Goal: Information Seeking & Learning: Learn about a topic

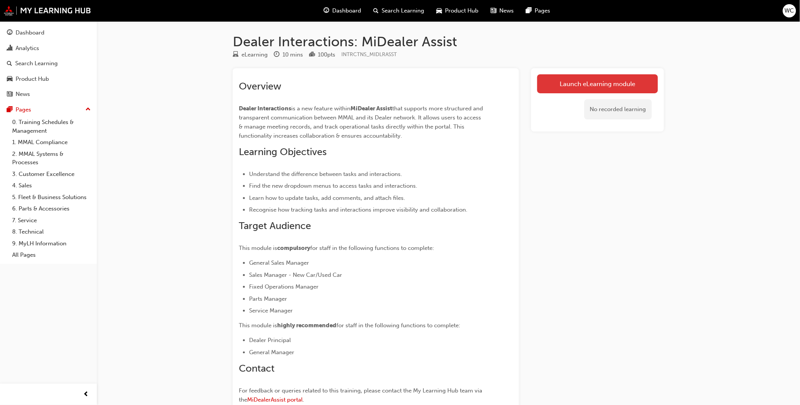
click at [600, 87] on link "Launch eLearning module" at bounding box center [597, 83] width 121 height 19
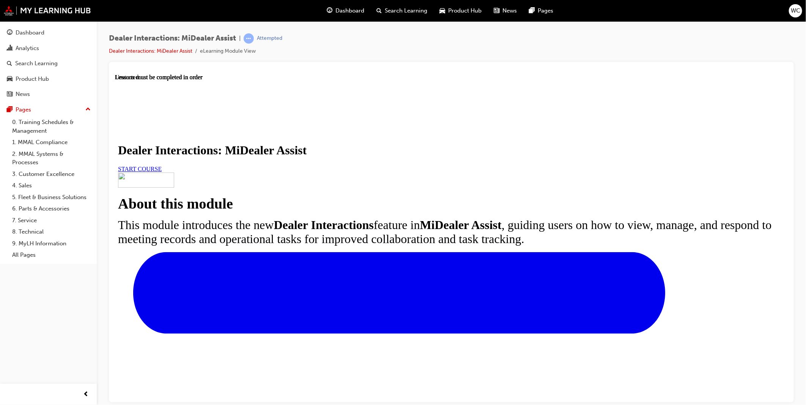
click at [161, 172] on link "START COURSE" at bounding box center [140, 168] width 44 height 6
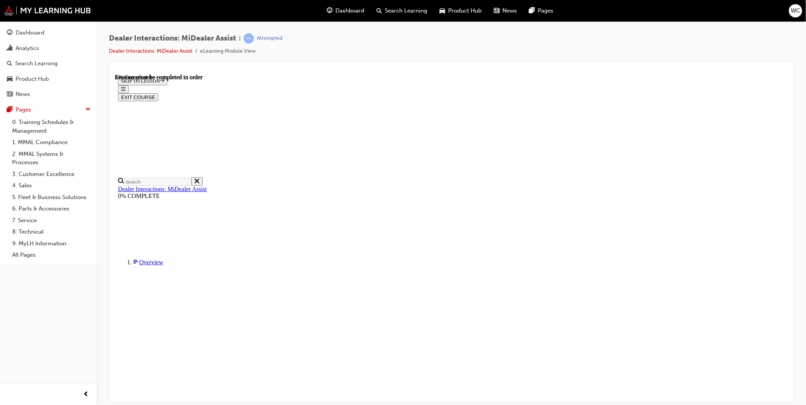
scroll to position [132, 0]
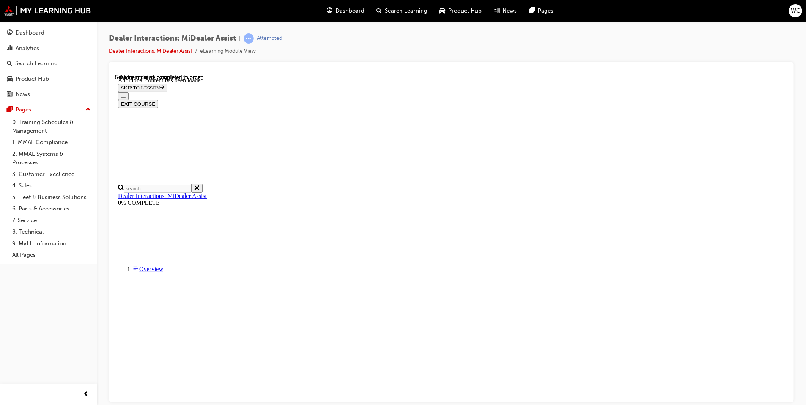
scroll to position [1420, 0]
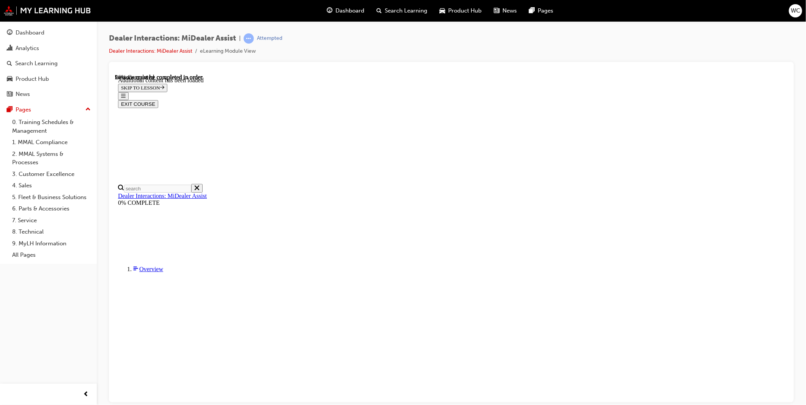
scroll to position [2330, 0]
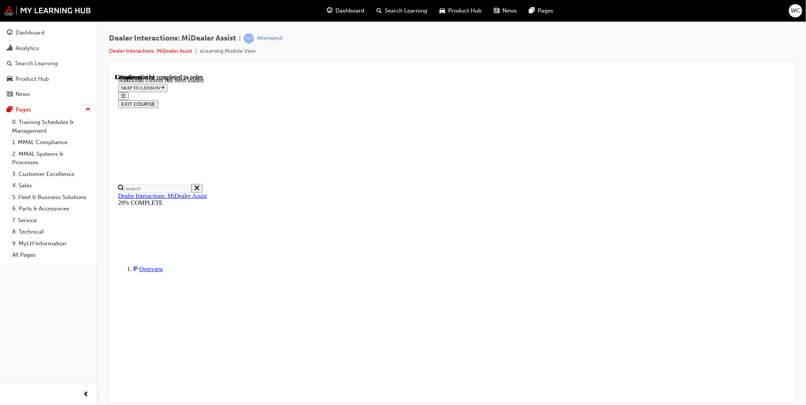
scroll to position [255, 0]
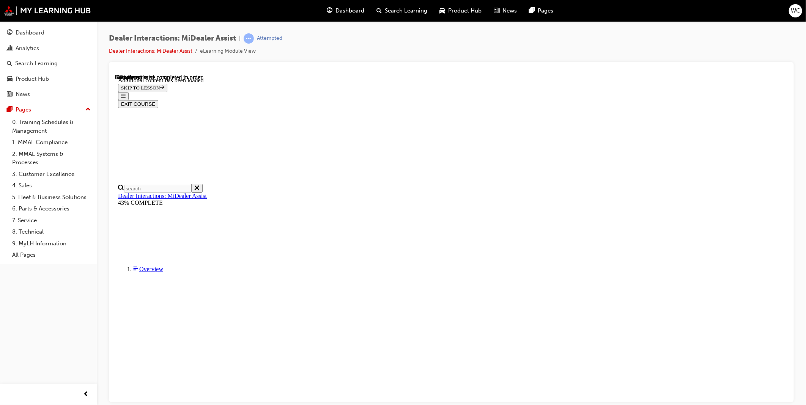
scroll to position [1557, 0]
drag, startPoint x: 784, startPoint y: 271, endPoint x: 914, endPoint y: 422, distance: 199.2
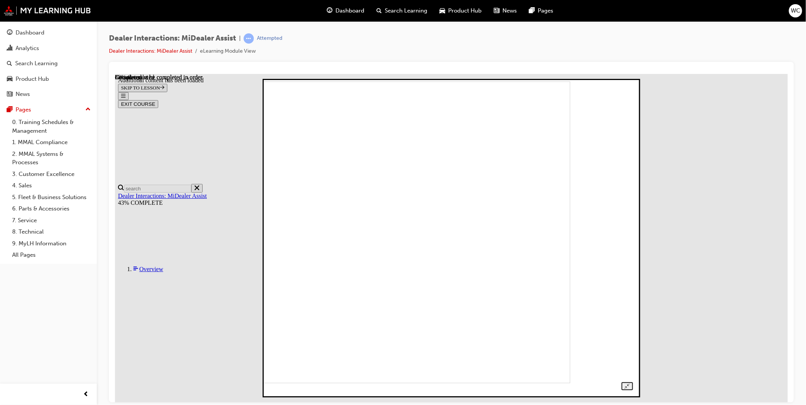
click at [632, 202] on div at bounding box center [450, 238] width 363 height 305
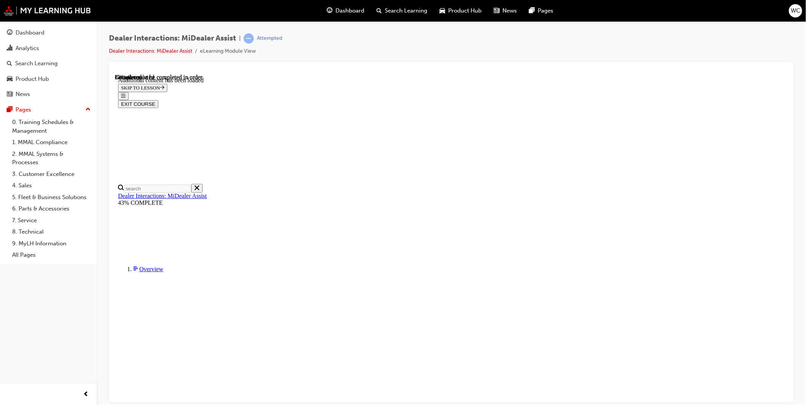
scroll to position [1027, 0]
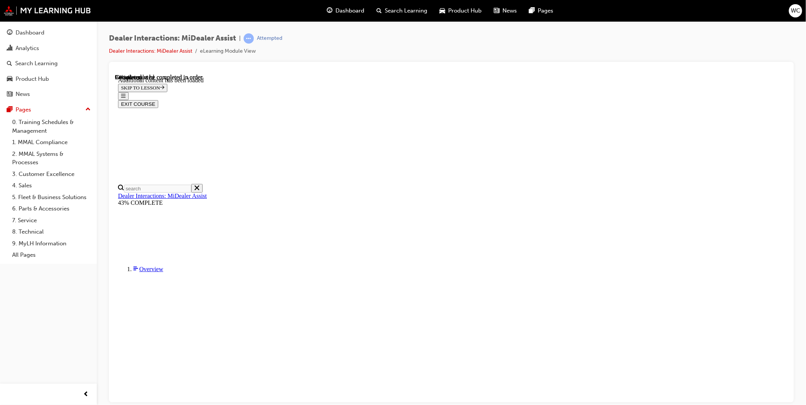
scroll to position [1415, 0]
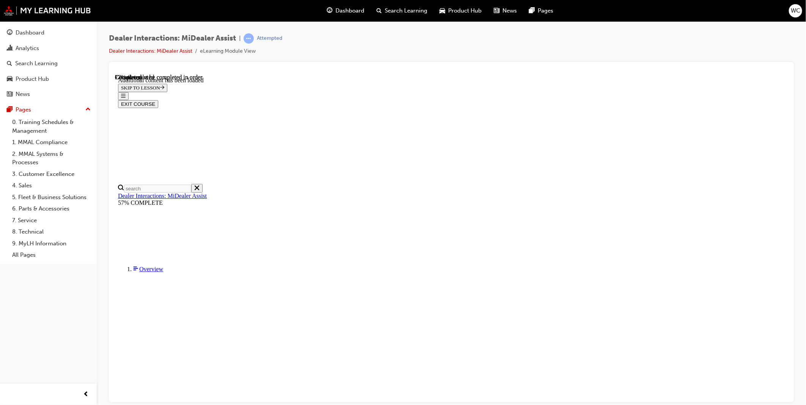
drag, startPoint x: 783, startPoint y: 352, endPoint x: 904, endPoint y: 436, distance: 147.2
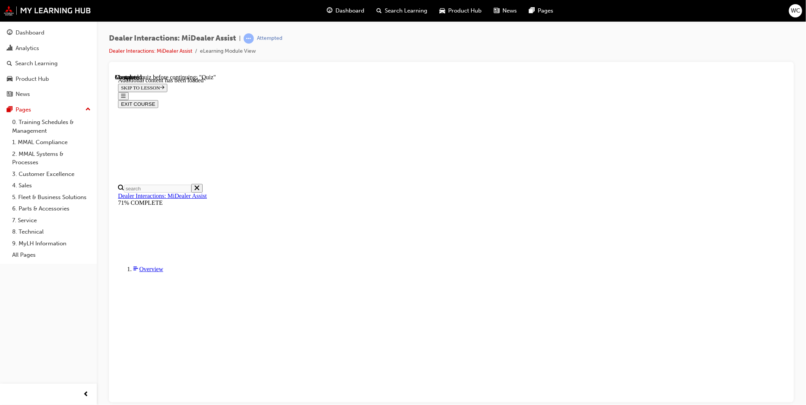
radio input "true"
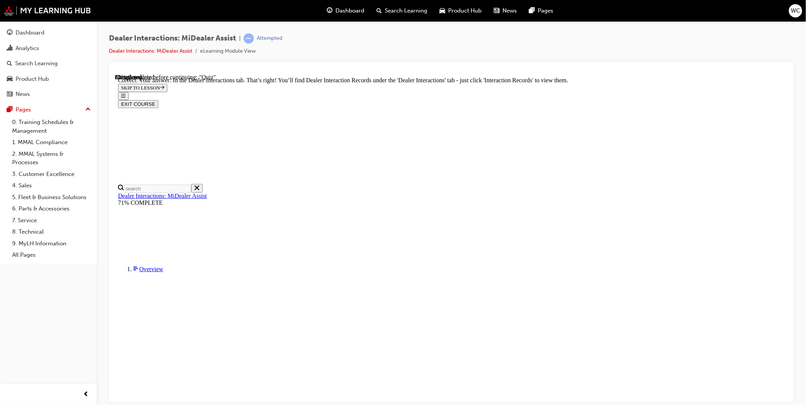
scroll to position [135, 0]
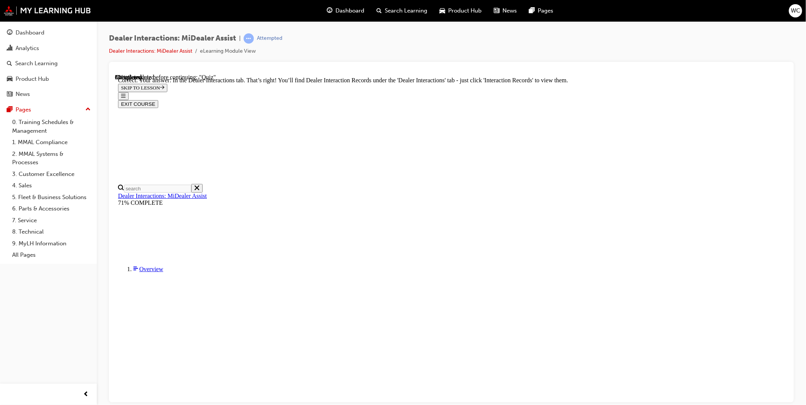
radio input "true"
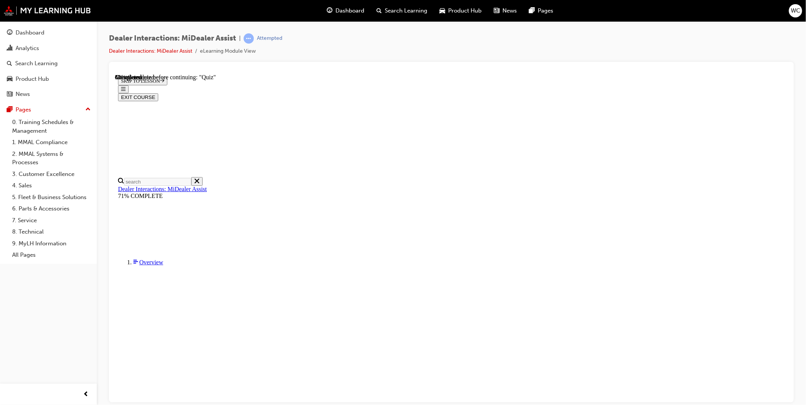
drag, startPoint x: 383, startPoint y: 250, endPoint x: 398, endPoint y: 269, distance: 24.6
radio input "true"
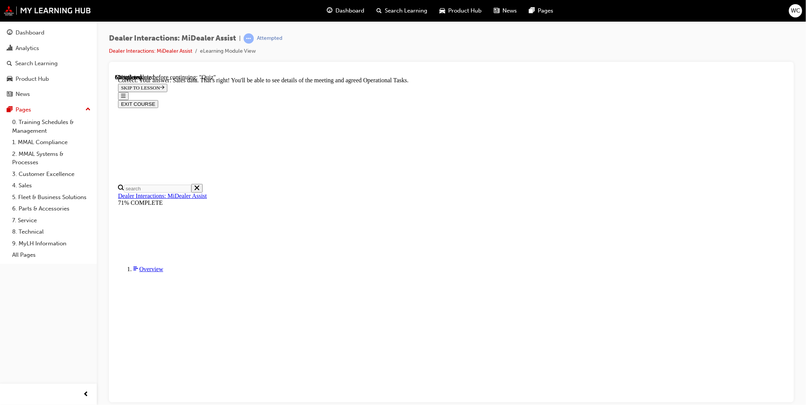
scroll to position [135, 0]
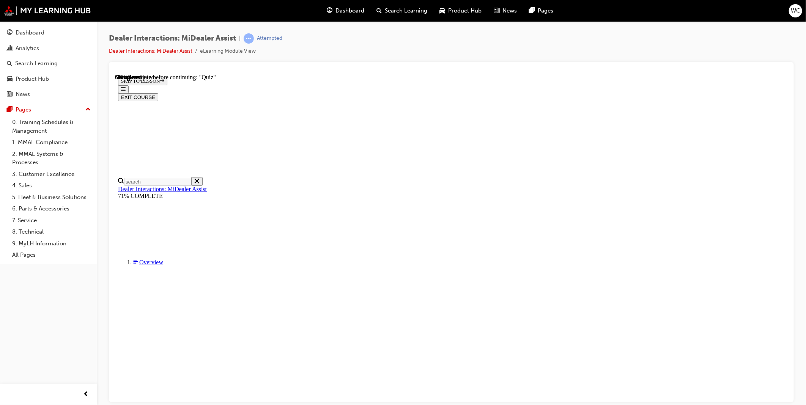
radio input "true"
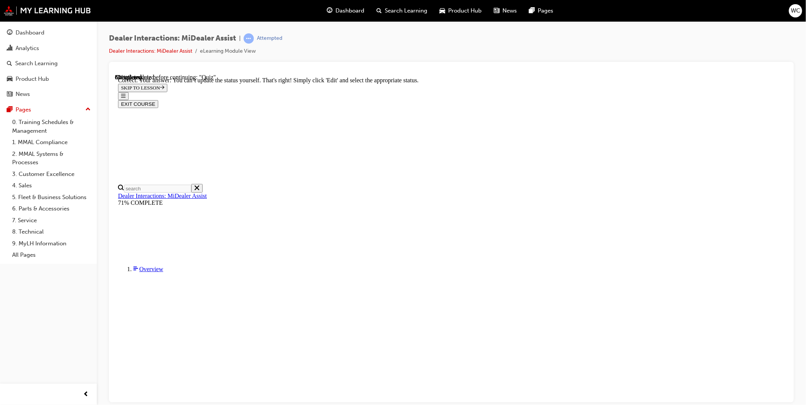
scroll to position [138, 0]
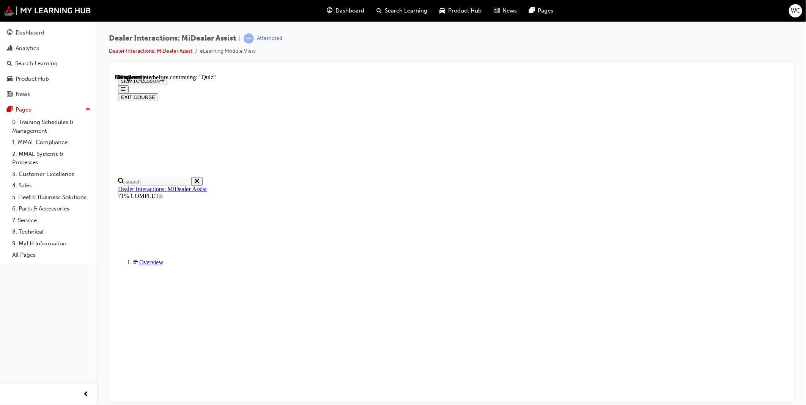
radio input "true"
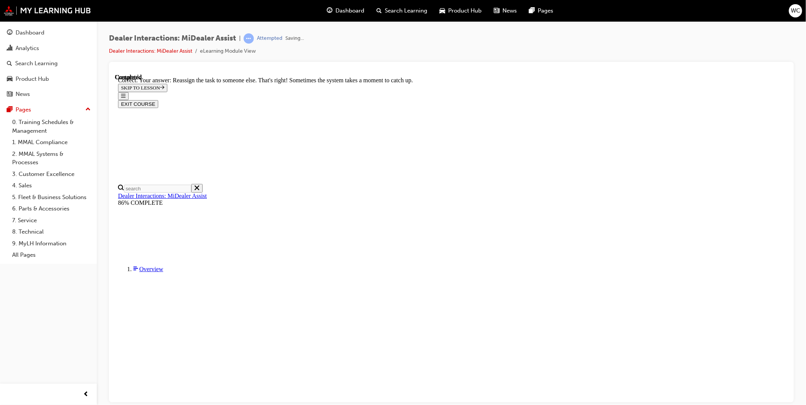
scroll to position [141, 0]
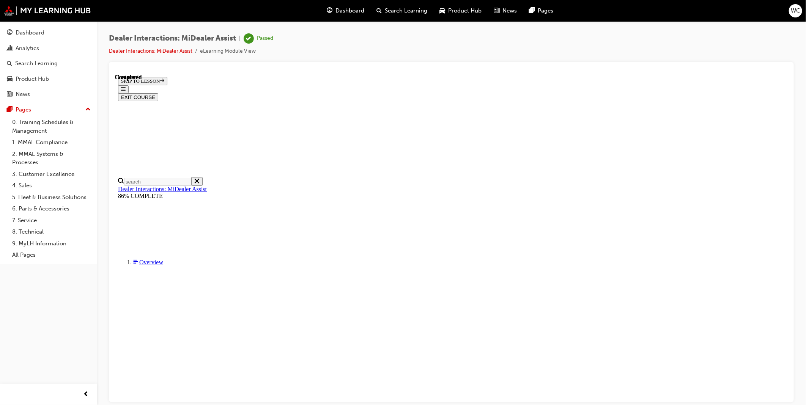
click at [158, 93] on button "EXIT COURSE" at bounding box center [138, 97] width 40 height 8
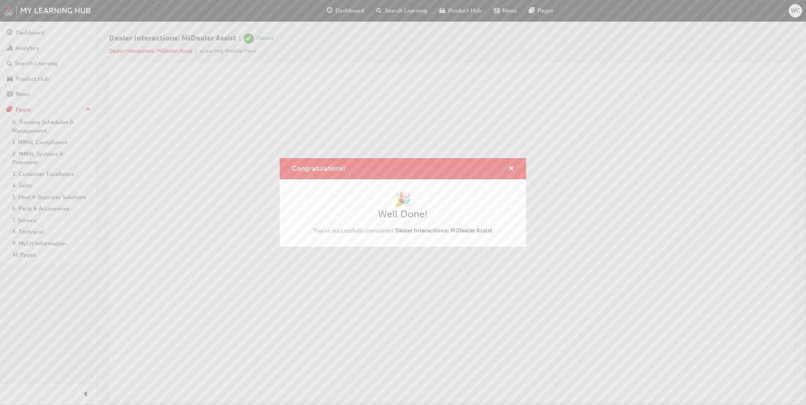
scroll to position [0, 0]
click at [513, 166] on span "cross-icon" at bounding box center [512, 169] width 6 height 7
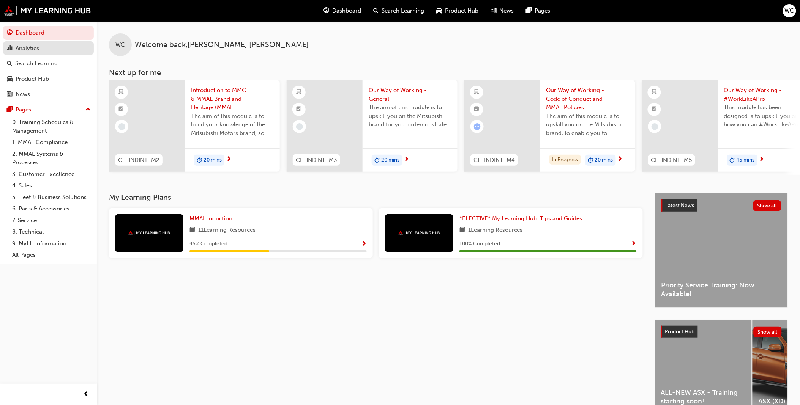
click at [33, 49] on div "Analytics" at bounding box center [28, 48] width 24 height 9
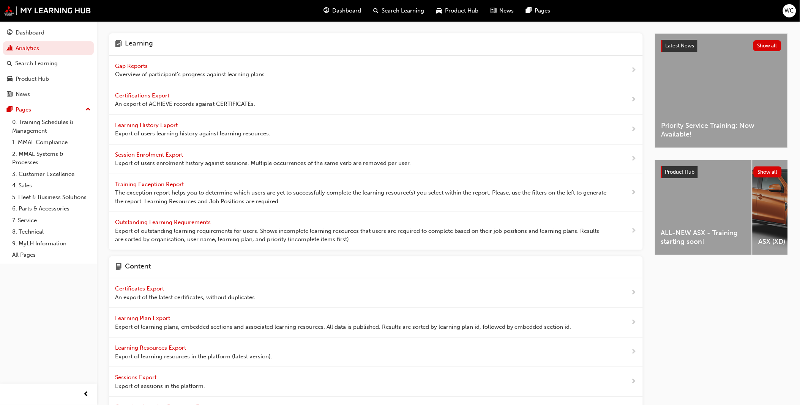
click at [139, 65] on span "Gap Reports" at bounding box center [132, 66] width 34 height 7
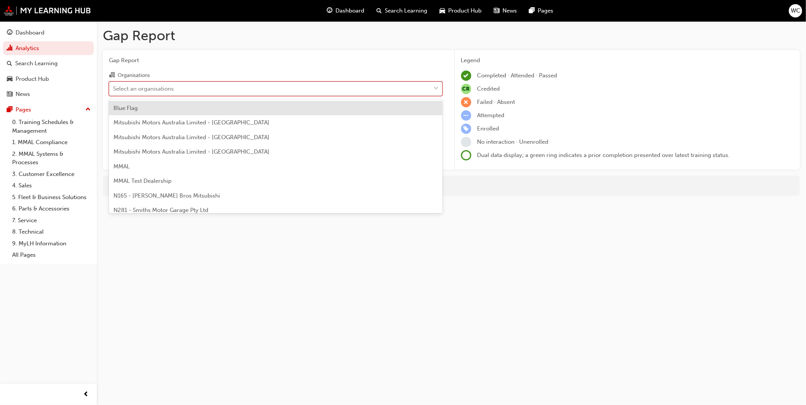
click at [435, 85] on span "down-icon" at bounding box center [436, 89] width 5 height 10
click at [114, 85] on input "Organisations option Blue Flag focused, 1 of 202. 202 results available. Use Up…" at bounding box center [113, 88] width 1 height 6
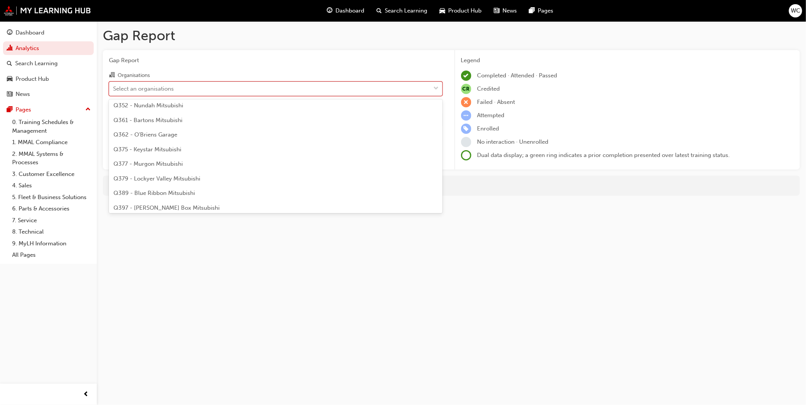
scroll to position [927, 0]
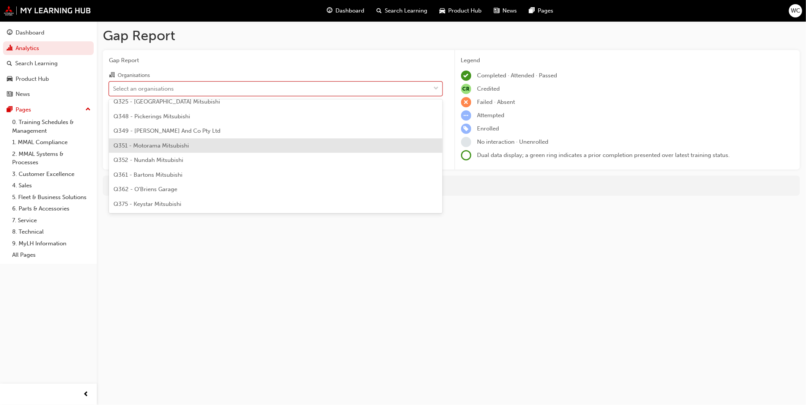
click at [425, 150] on div "Q351 - Motorama Mitsubishi" at bounding box center [276, 146] width 334 height 15
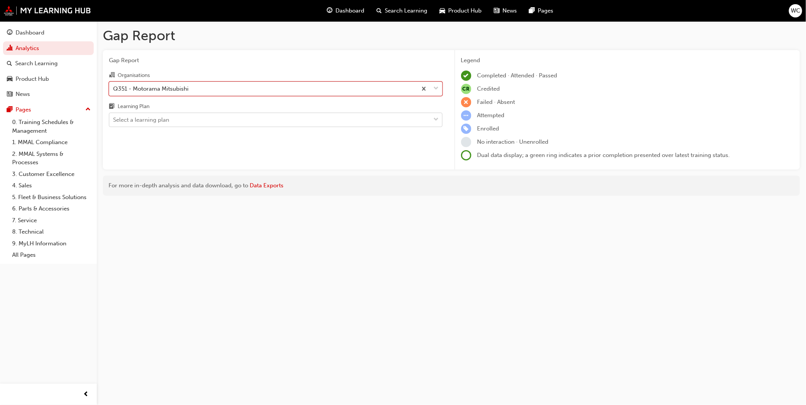
click at [436, 121] on span "down-icon" at bounding box center [436, 120] width 5 height 10
click at [114, 121] on input "Learning Plan Select a learning plan" at bounding box center [113, 120] width 1 height 6
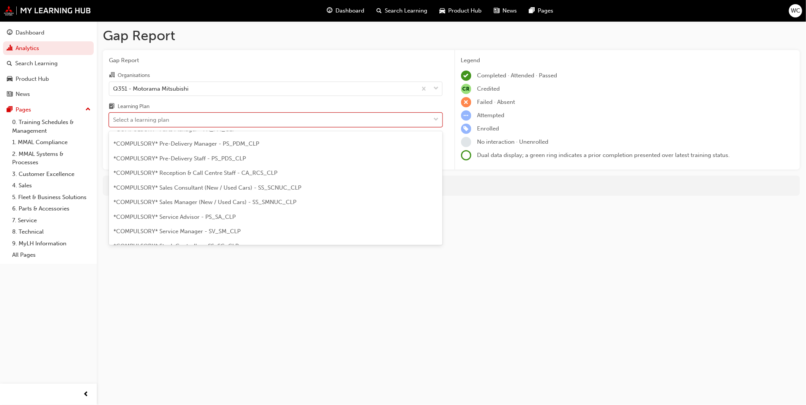
scroll to position [211, 0]
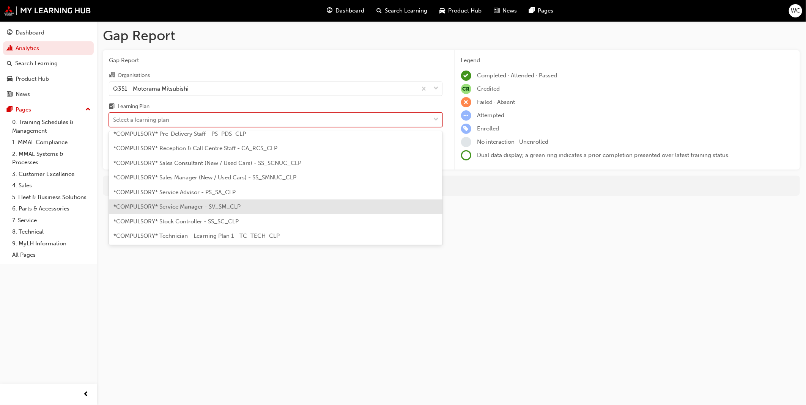
click at [401, 207] on div "*COMPULSORY* Service Manager - SV_SM_CLP" at bounding box center [276, 207] width 334 height 15
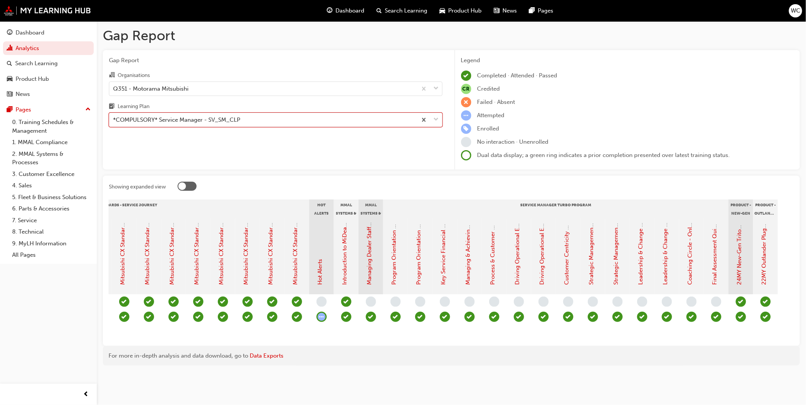
scroll to position [0, 499]
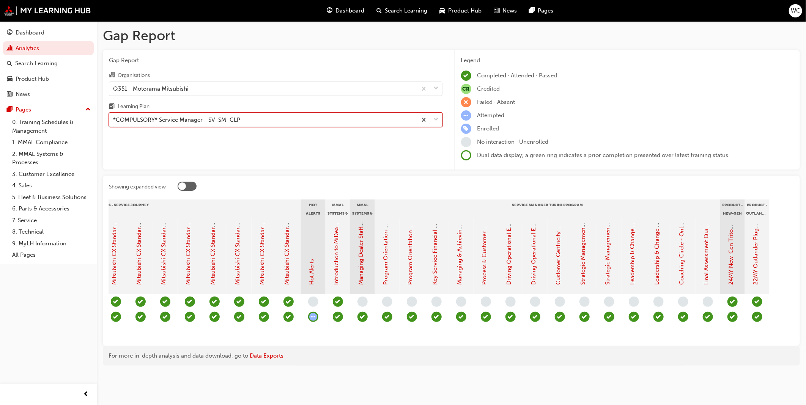
click at [437, 122] on span "down-icon" at bounding box center [436, 120] width 5 height 10
click at [114, 122] on input "Learning Plan option *COMPULSORY* Service Manager - SV_SM_CLP, selected. 0 resu…" at bounding box center [113, 120] width 1 height 6
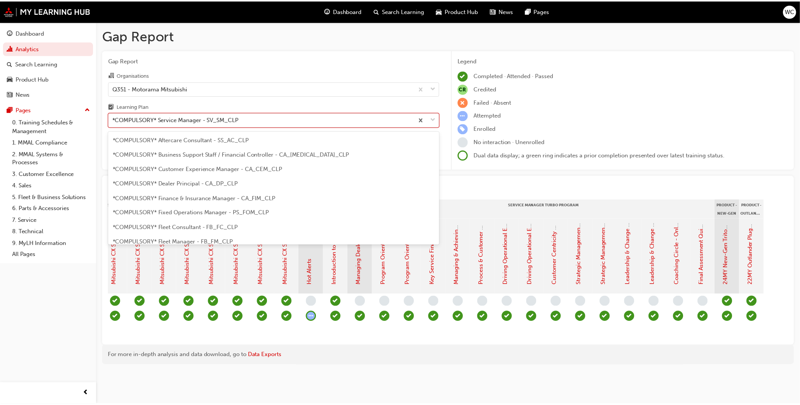
scroll to position [184, 0]
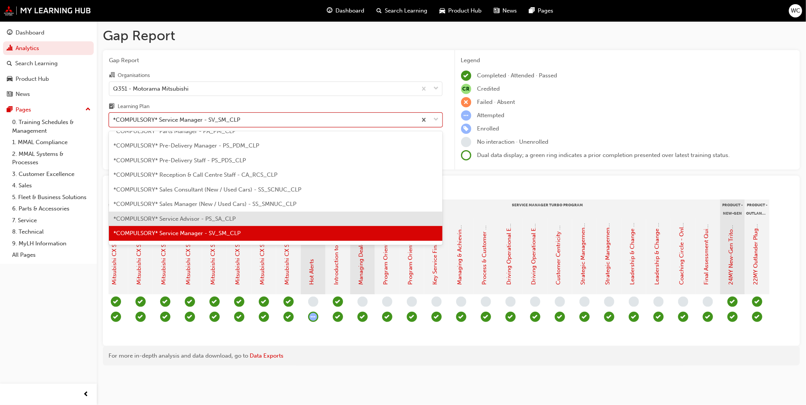
click at [363, 214] on div "*COMPULSORY* Service Advisor - PS_SA_CLP" at bounding box center [276, 219] width 334 height 15
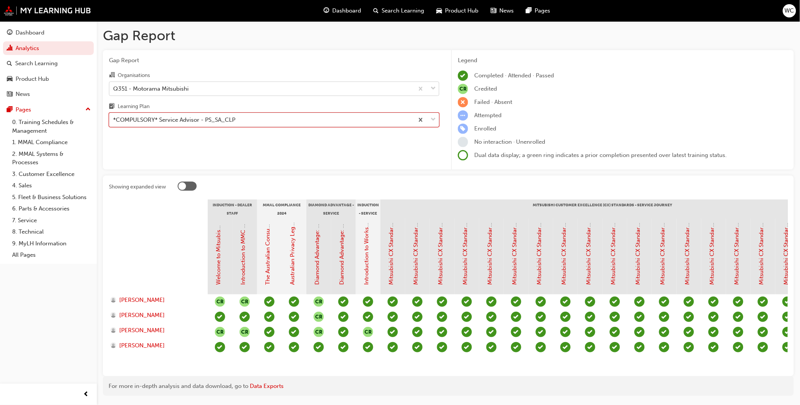
click at [433, 88] on span "down-icon" at bounding box center [432, 89] width 5 height 10
click at [114, 88] on input "Organisations Q351 - Motorama Mitsubishi" at bounding box center [113, 88] width 1 height 6
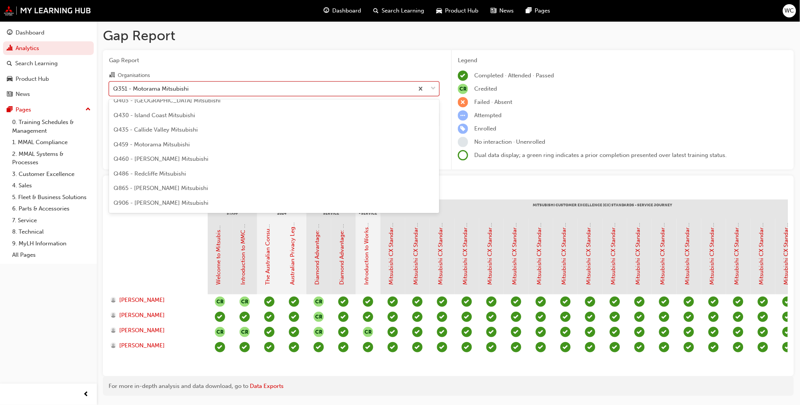
scroll to position [1199, 0]
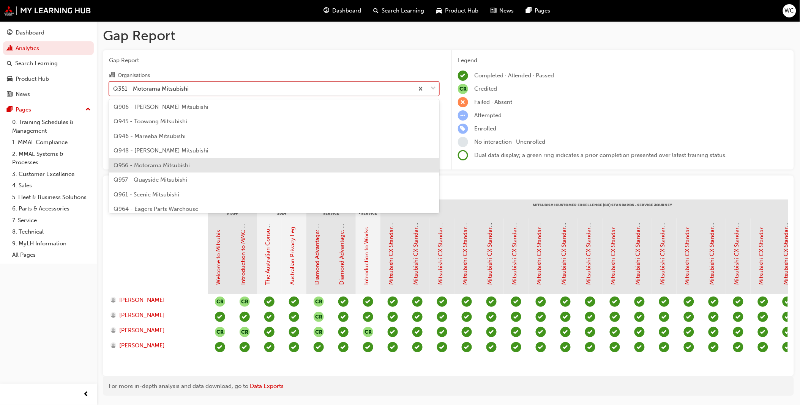
click at [405, 164] on div "Q956 - Motorama Mitsubishi" at bounding box center [274, 165] width 330 height 15
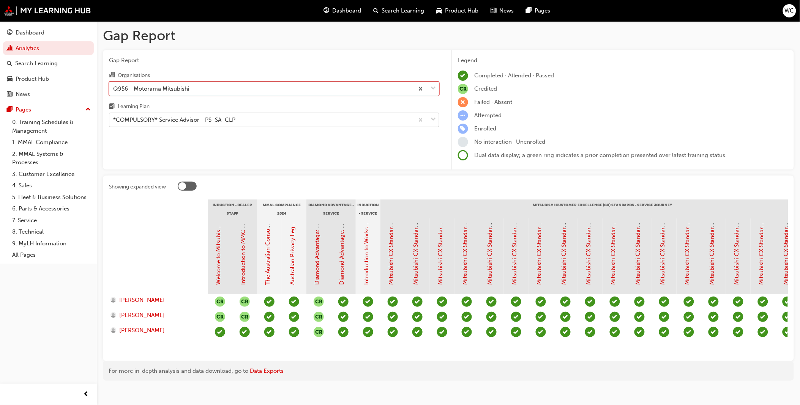
click at [432, 121] on span "down-icon" at bounding box center [432, 120] width 5 height 10
click at [114, 121] on input "Learning Plan *COMPULSORY* Service Advisor - PS_SA_CLP" at bounding box center [113, 120] width 1 height 6
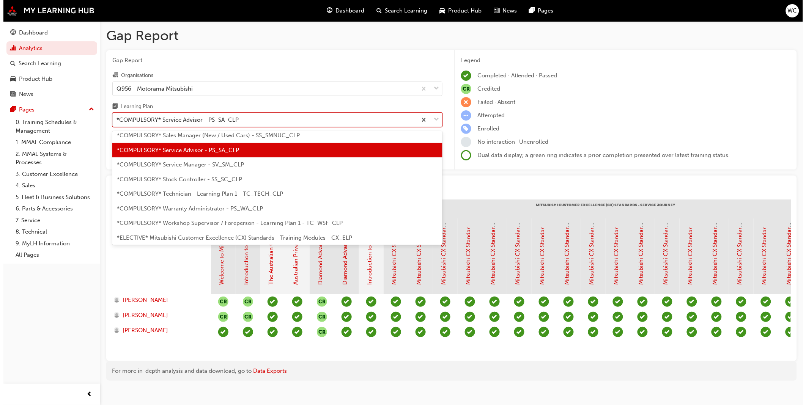
scroll to position [254, 0]
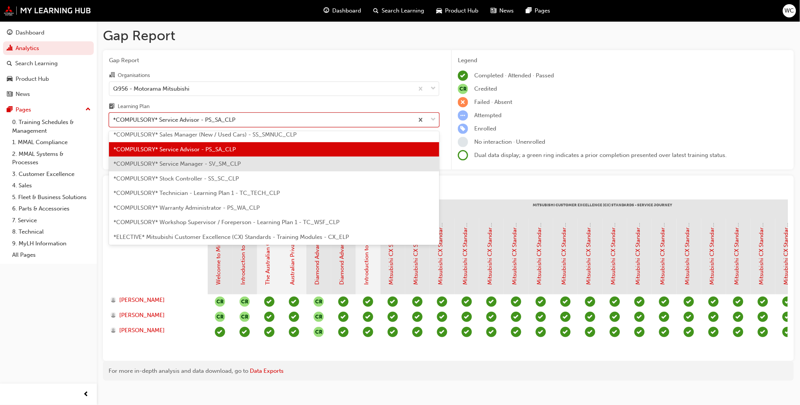
click at [376, 165] on div "*COMPULSORY* Service Manager - SV_SM_CLP" at bounding box center [274, 164] width 330 height 15
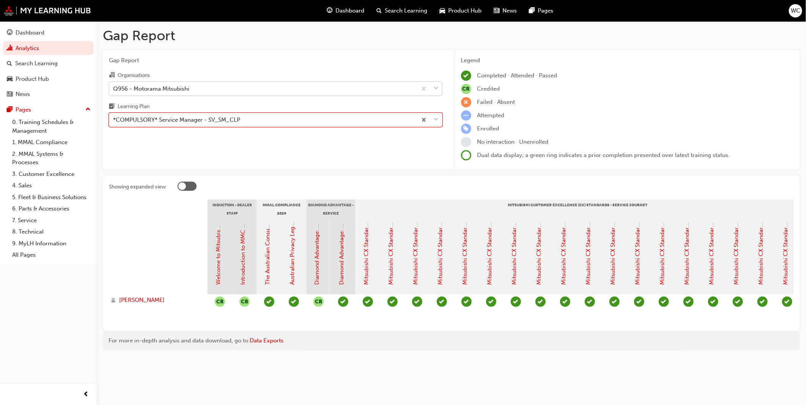
click at [436, 90] on span "down-icon" at bounding box center [436, 89] width 5 height 10
click at [114, 90] on input "Organisations Q956 - Motorama Mitsubishi" at bounding box center [113, 88] width 1 height 6
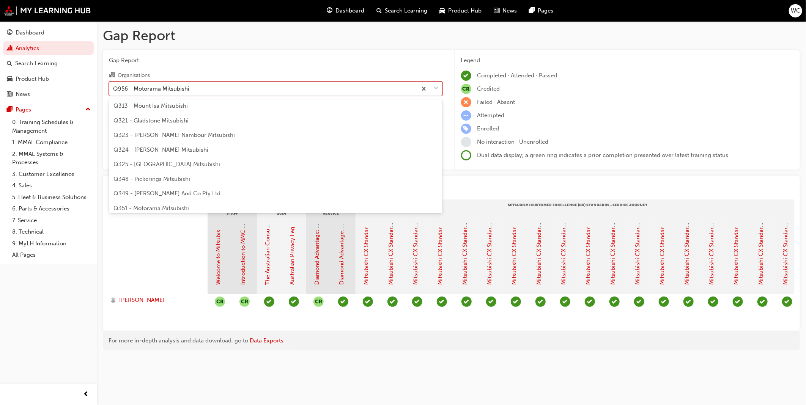
scroll to position [814, 0]
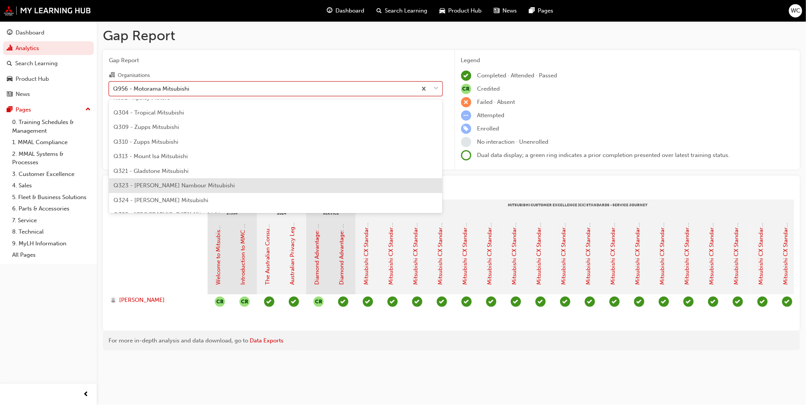
click at [373, 188] on div "Q323 - [PERSON_NAME] Nambour Mitsubishi" at bounding box center [276, 185] width 334 height 15
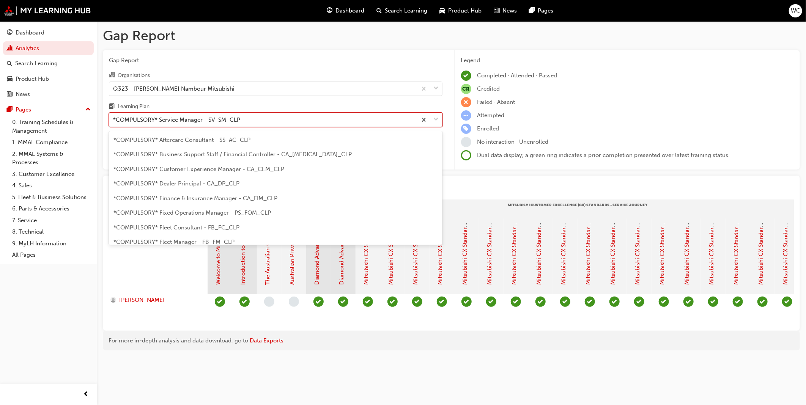
click at [438, 120] on span "down-icon" at bounding box center [436, 120] width 5 height 10
click at [114, 120] on input "Learning Plan option *COMPULSORY* Service Manager - SV_SM_CLP, selected. option…" at bounding box center [113, 120] width 1 height 6
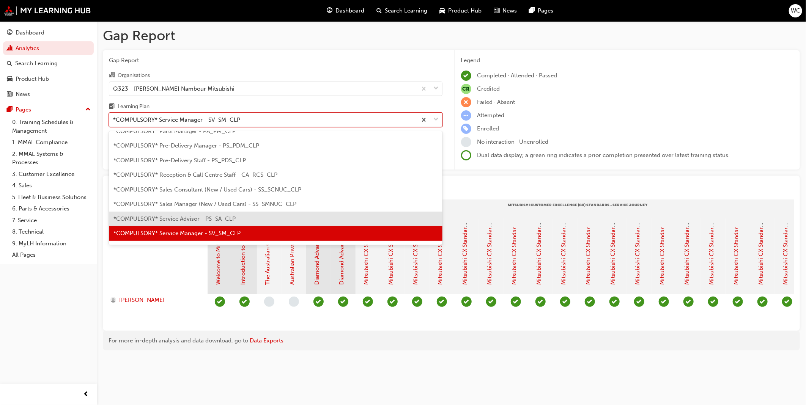
click at [321, 217] on div "*COMPULSORY* Service Advisor - PS_SA_CLP" at bounding box center [276, 219] width 334 height 15
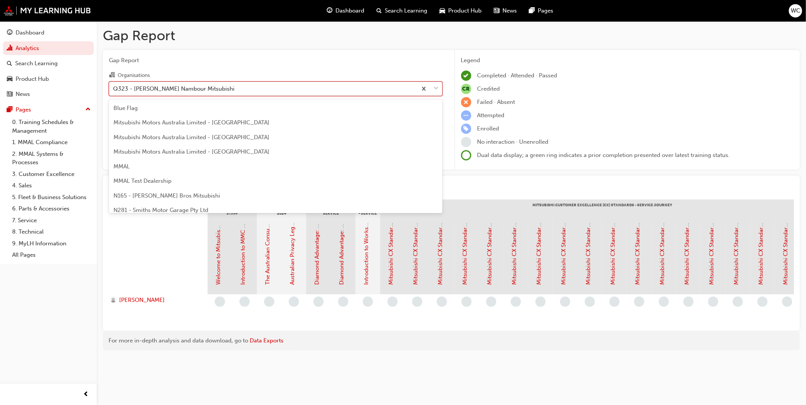
click at [437, 91] on span "down-icon" at bounding box center [436, 89] width 5 height 10
click at [114, 91] on input "Organisations option Q323 - [PERSON_NAME] Nambour Mitsubishi, selected. option …" at bounding box center [113, 88] width 1 height 6
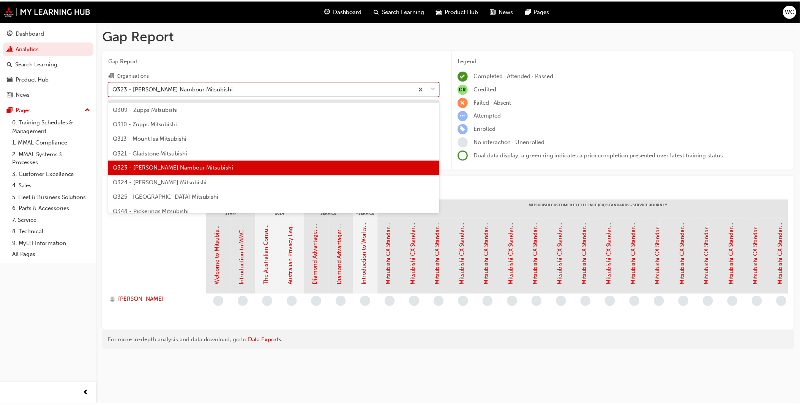
scroll to position [848, 0]
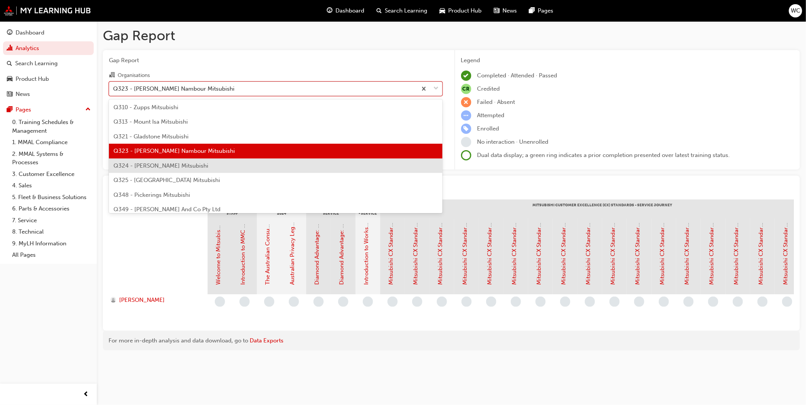
click at [373, 167] on div "Q324 - [PERSON_NAME] Mitsubishi" at bounding box center [276, 166] width 334 height 15
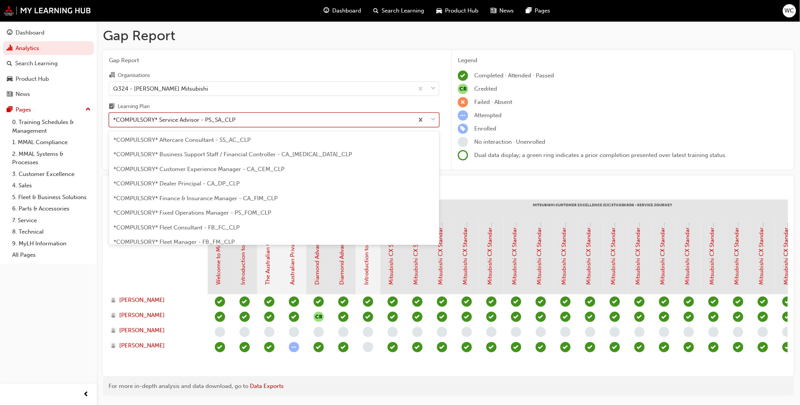
click at [433, 119] on span "down-icon" at bounding box center [432, 120] width 5 height 10
click at [114, 119] on input "Learning Plan option *COMPULSORY* Service Advisor - PS_SA_CLP, selected. option…" at bounding box center [113, 120] width 1 height 6
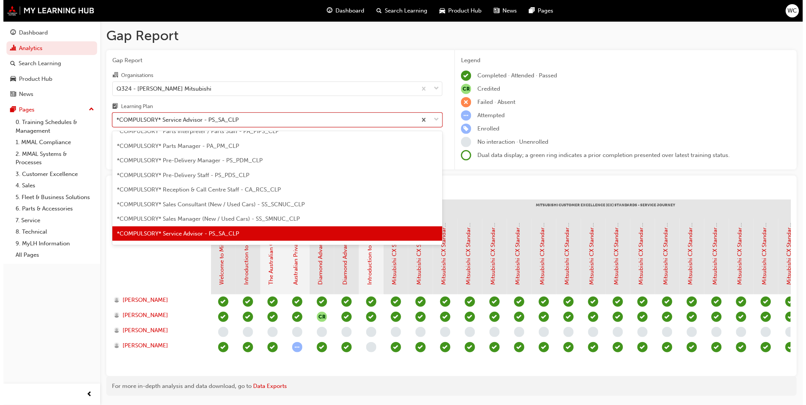
scroll to position [186, 0]
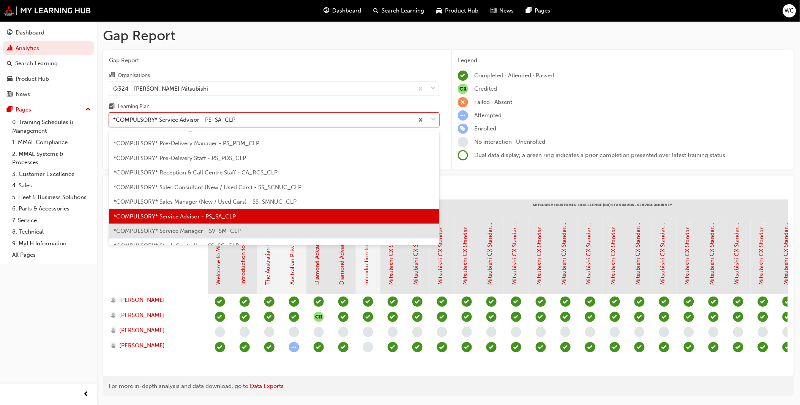
click at [425, 232] on div "*COMPULSORY* Service Manager - SV_SM_CLP" at bounding box center [274, 231] width 330 height 15
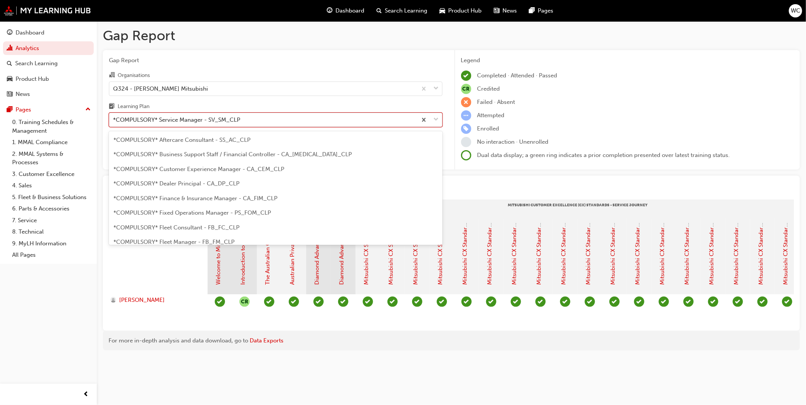
click at [438, 119] on span "down-icon" at bounding box center [436, 120] width 5 height 10
click at [114, 119] on input "Learning Plan option *COMPULSORY* Service Manager - SV_SM_CLP, selected. option…" at bounding box center [113, 120] width 1 height 6
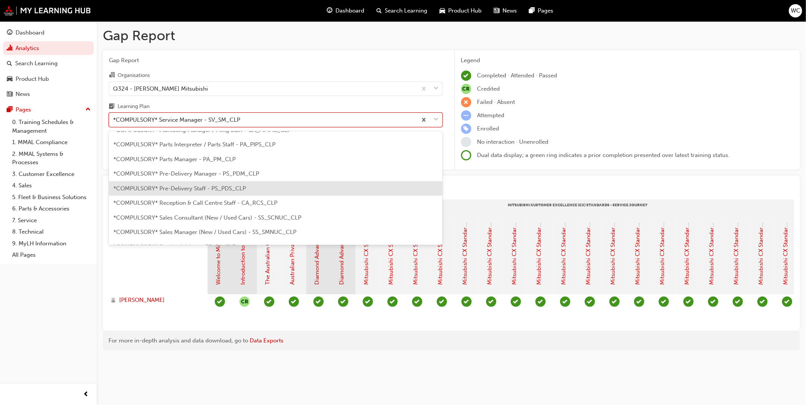
scroll to position [142, 0]
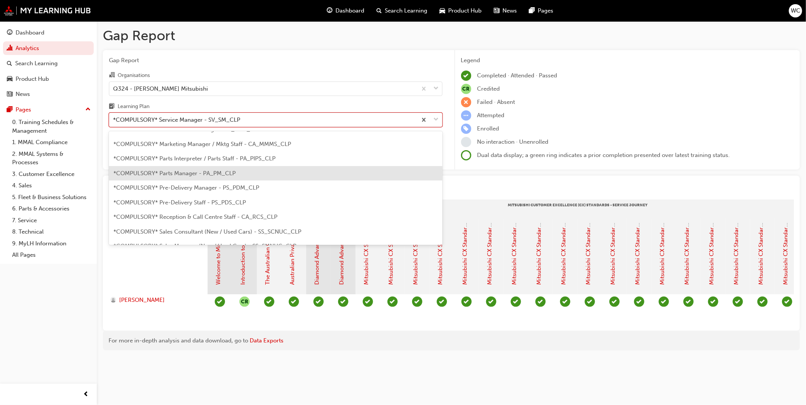
click at [404, 168] on div "*COMPULSORY* Parts Manager - PA_PM_CLP" at bounding box center [276, 173] width 334 height 15
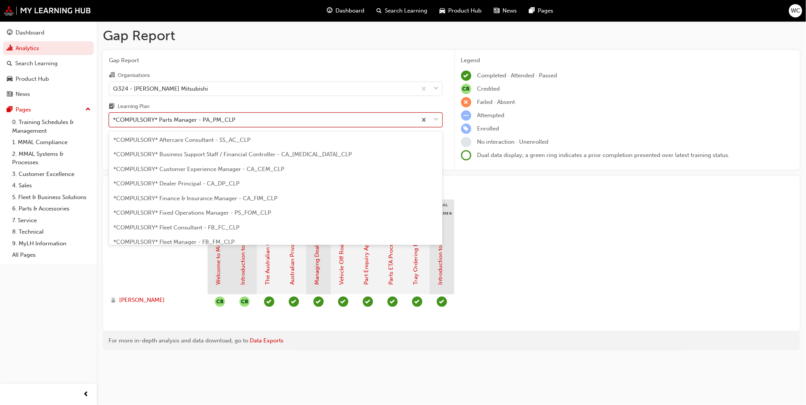
click at [437, 118] on span "down-icon" at bounding box center [436, 120] width 5 height 10
click at [114, 118] on input "Learning Plan option *COMPULSORY* Parts Manager - PA_PM_CLP, selected. option *…" at bounding box center [113, 120] width 1 height 6
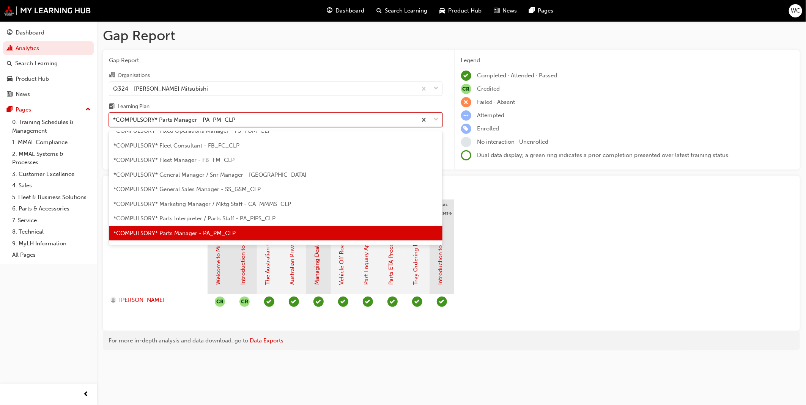
click at [435, 120] on span "down-icon" at bounding box center [436, 120] width 5 height 10
click at [114, 120] on input "Learning Plan option *COMPULSORY* Parts Manager - PA_PM_CLP, selected. option *…" at bounding box center [113, 120] width 1 height 6
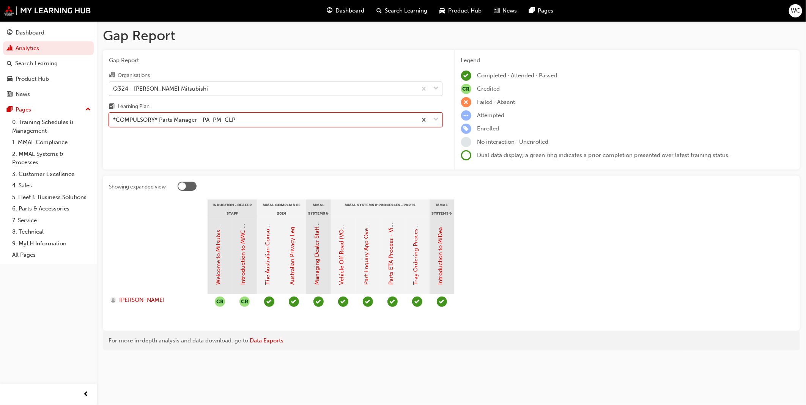
click at [438, 90] on span "down-icon" at bounding box center [436, 89] width 5 height 10
click at [114, 90] on input "Organisations Q324 - [PERSON_NAME] Mitsubishi" at bounding box center [113, 88] width 1 height 6
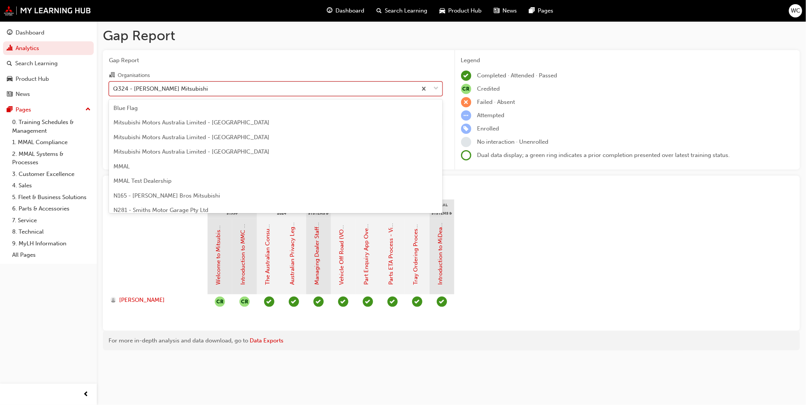
scroll to position [812, 0]
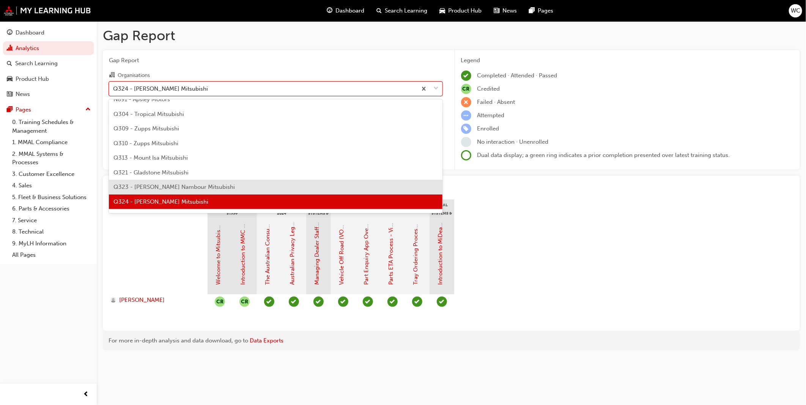
click at [398, 180] on div "Q323 - [PERSON_NAME] Nambour Mitsubishi" at bounding box center [276, 187] width 334 height 15
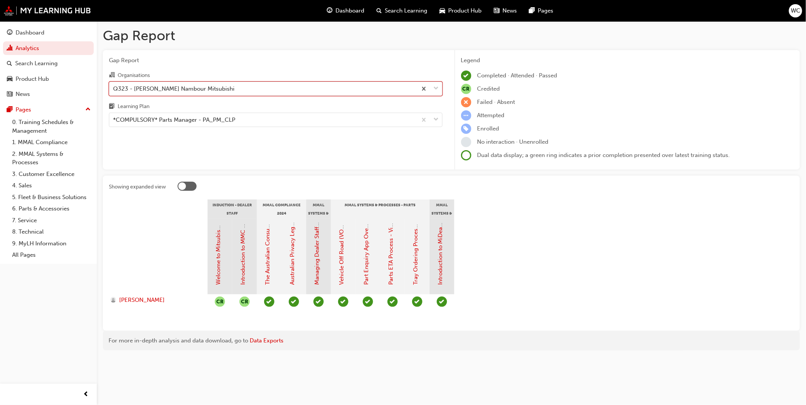
click at [436, 90] on span "down-icon" at bounding box center [436, 89] width 5 height 10
click at [114, 90] on input "Organisations option Q323 - [PERSON_NAME] Nambour Mitsubishi, selected. 0 resul…" at bounding box center [113, 88] width 1 height 6
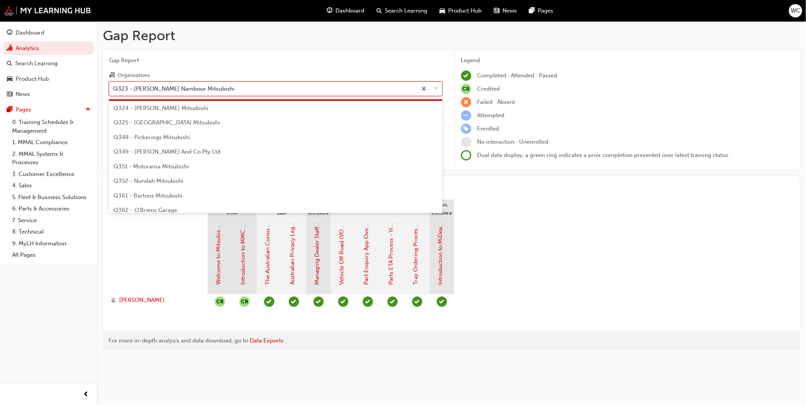
scroll to position [916, 0]
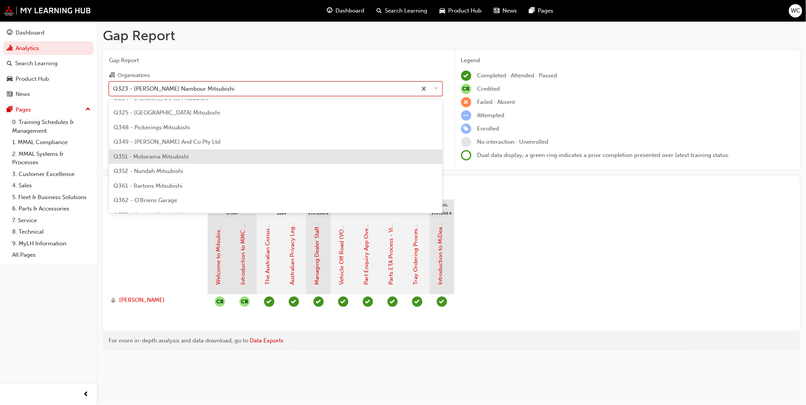
click at [405, 158] on div "Q351 - Motorama Mitsubishi" at bounding box center [276, 157] width 334 height 15
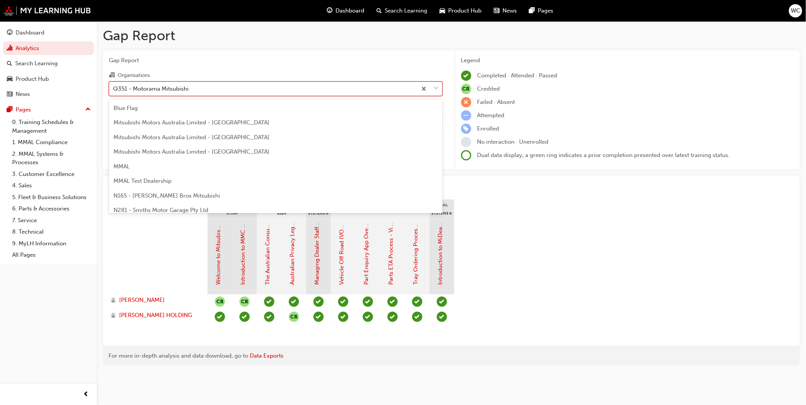
click at [437, 88] on span "down-icon" at bounding box center [436, 89] width 5 height 10
click at [114, 88] on input "Organisations option Q351 - Motorama Mitsubishi, selected. option Q351 - Motora…" at bounding box center [113, 88] width 1 height 6
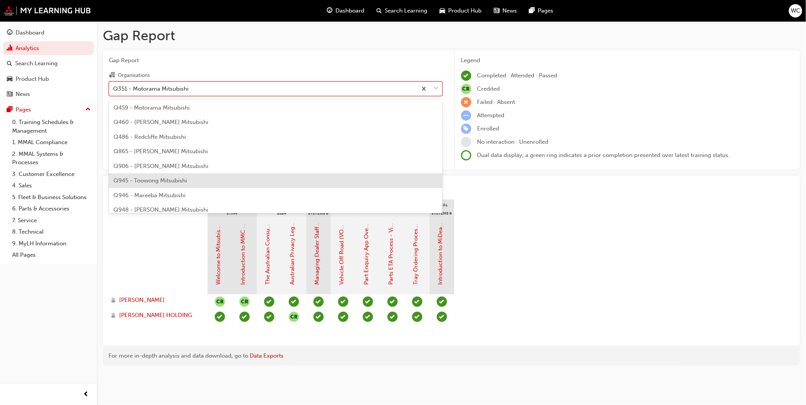
click at [406, 179] on div "Q945 - Toowong Mitsubishi" at bounding box center [276, 180] width 334 height 15
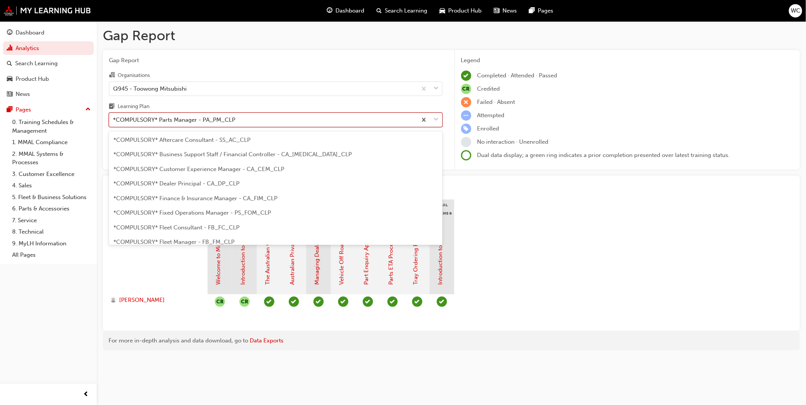
click at [436, 122] on span "down-icon" at bounding box center [436, 120] width 5 height 10
click at [114, 122] on input "Learning Plan option *COMPULSORY* Parts Manager - PA_PM_CLP, selected. option *…" at bounding box center [113, 120] width 1 height 6
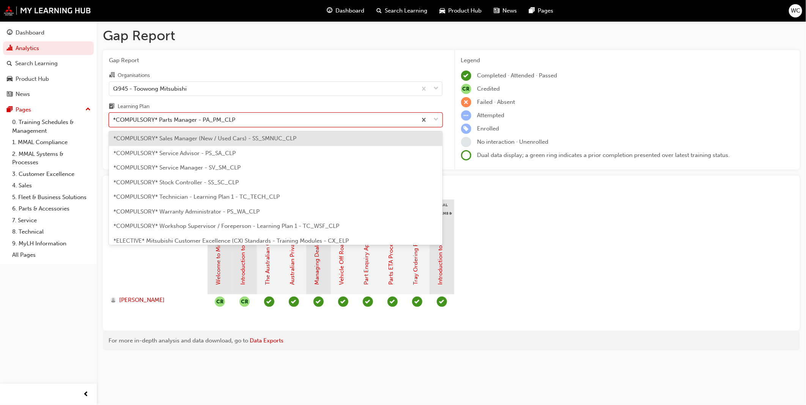
scroll to position [251, 0]
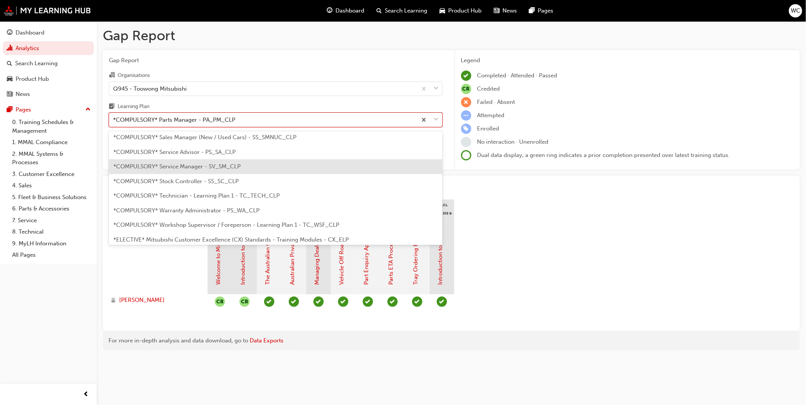
click at [370, 166] on div "*COMPULSORY* Service Manager - SV_SM_CLP" at bounding box center [276, 166] width 334 height 15
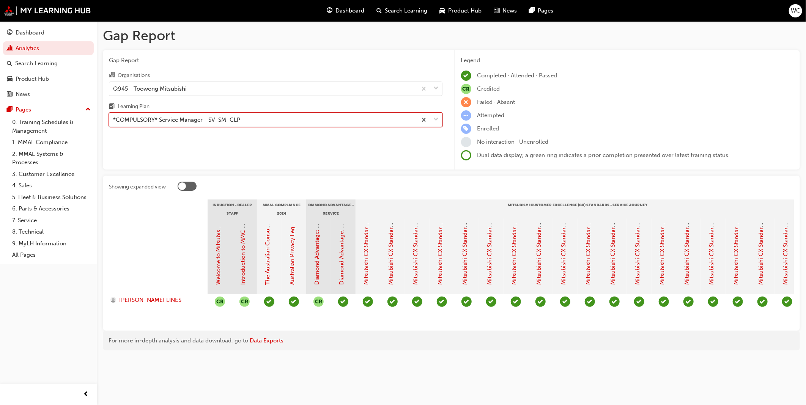
click at [439, 119] on div at bounding box center [429, 120] width 25 height 14
click at [114, 119] on input "Learning Plan option *COMPULSORY* Service Manager - SV_SM_CLP, selected. 0 resu…" at bounding box center [113, 120] width 1 height 6
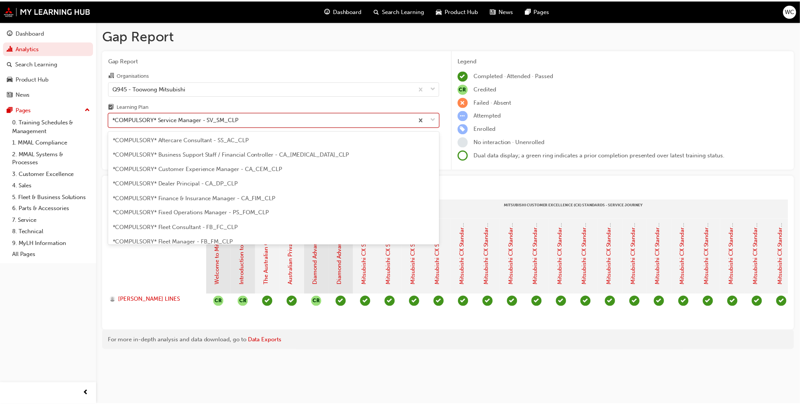
scroll to position [184, 0]
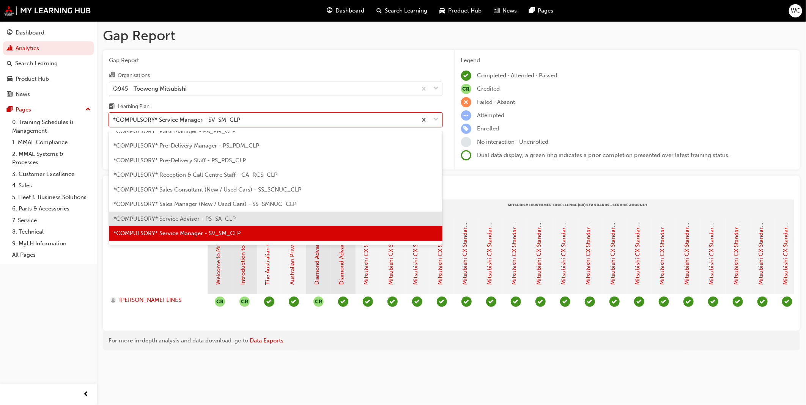
click at [361, 212] on div "*COMPULSORY* Service Advisor - PS_SA_CLP" at bounding box center [276, 219] width 334 height 15
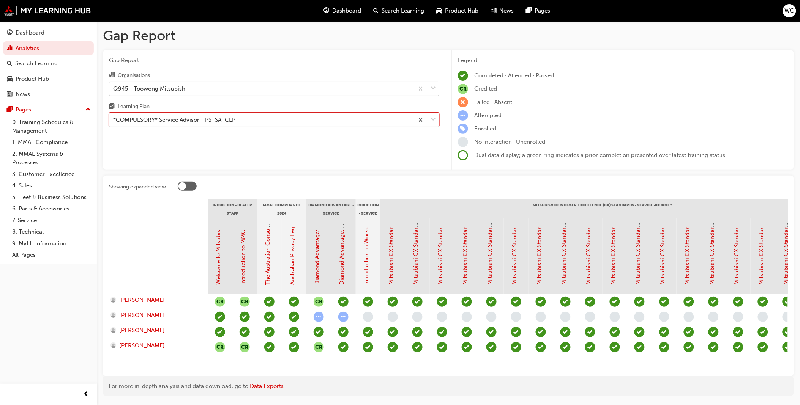
click at [433, 88] on span "down-icon" at bounding box center [432, 89] width 5 height 10
click at [114, 88] on input "Organisations Q945 - Toowong Mitsubishi" at bounding box center [113, 88] width 1 height 6
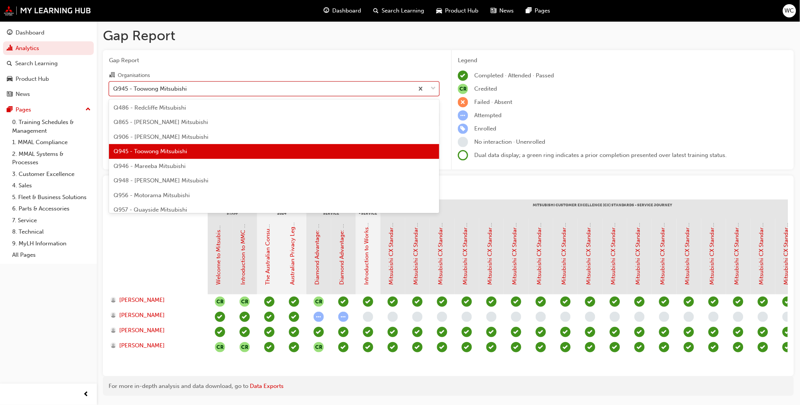
scroll to position [1186, 0]
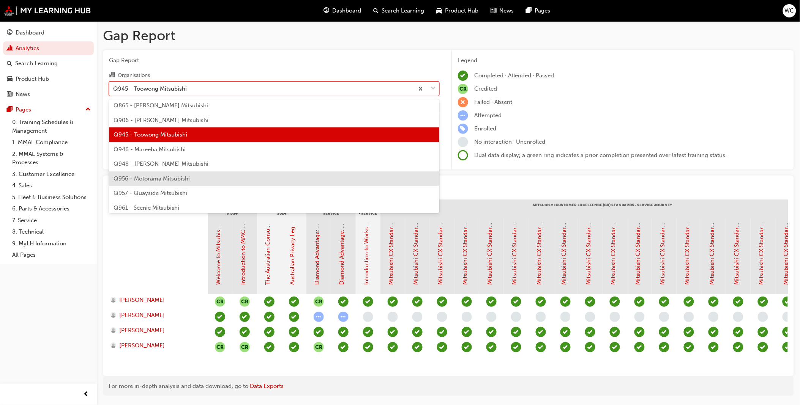
click at [403, 175] on div "Q956 - Motorama Mitsubishi" at bounding box center [274, 179] width 330 height 15
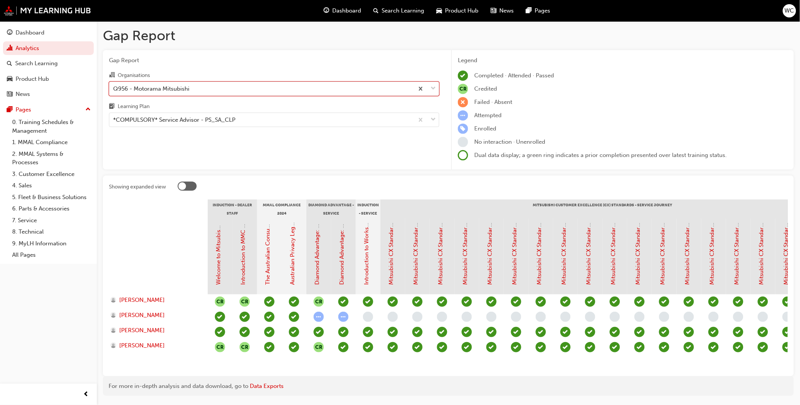
click at [394, 145] on div "Gap Report Organisations option Q956 - Motorama Mitsubishi, selected. 0 results…" at bounding box center [274, 110] width 342 height 120
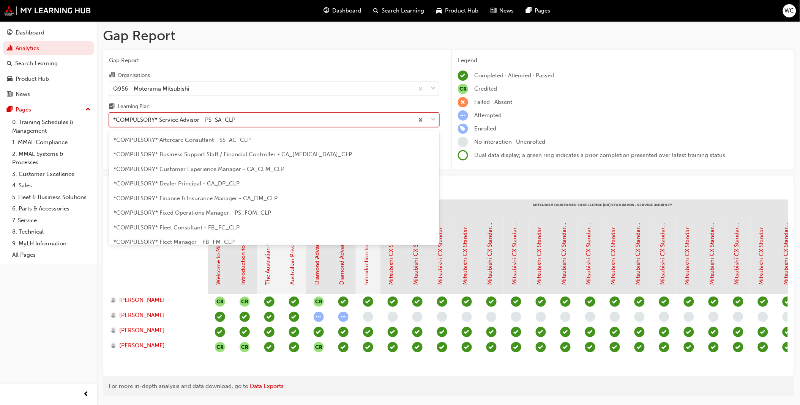
click at [432, 121] on span "down-icon" at bounding box center [432, 120] width 5 height 10
click at [114, 121] on input "Learning Plan option *COMPULSORY* Service Advisor - PS_SA_CLP, selected. option…" at bounding box center [113, 120] width 1 height 6
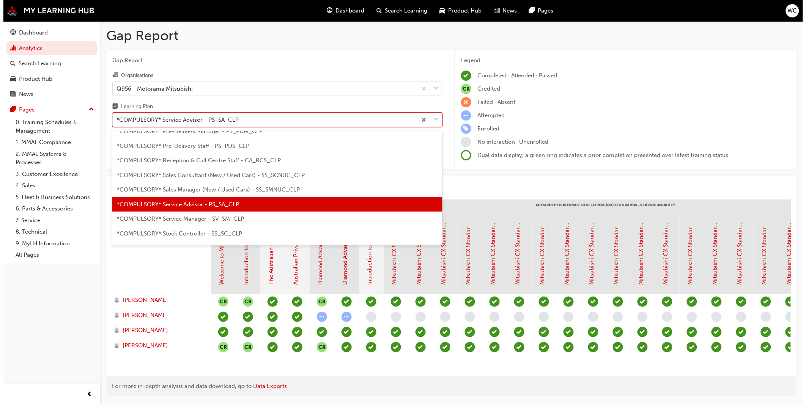
scroll to position [211, 0]
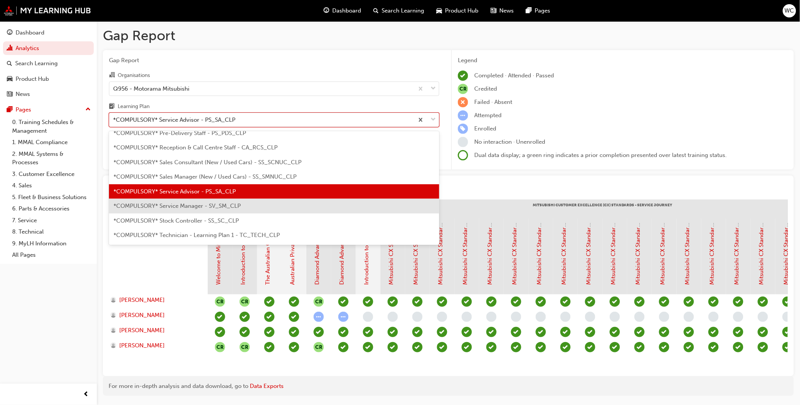
click at [375, 210] on div "*COMPULSORY* Service Manager - SV_SM_CLP" at bounding box center [274, 206] width 330 height 15
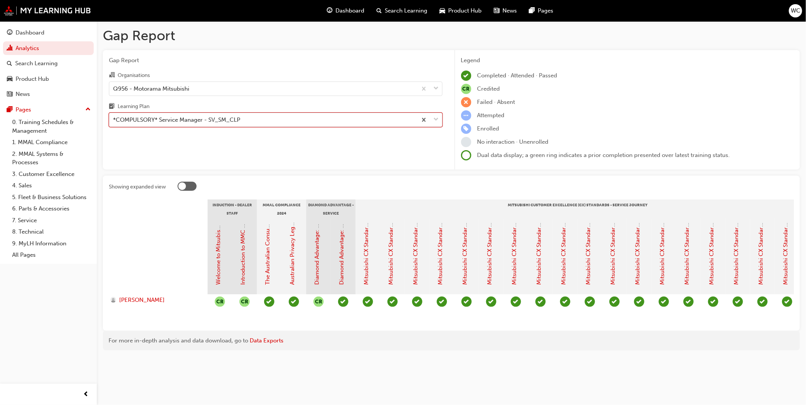
click at [437, 119] on span "down-icon" at bounding box center [436, 120] width 5 height 10
click at [114, 119] on input "Learning Plan option *COMPULSORY* Service Manager - SV_SM_CLP, selected. 0 resu…" at bounding box center [113, 120] width 1 height 6
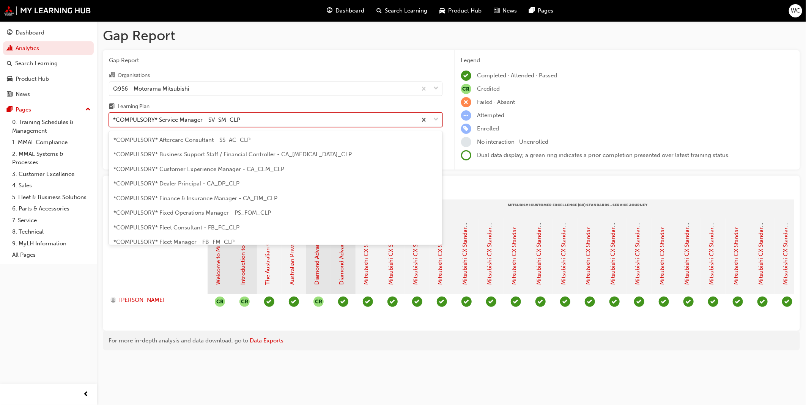
scroll to position [184, 0]
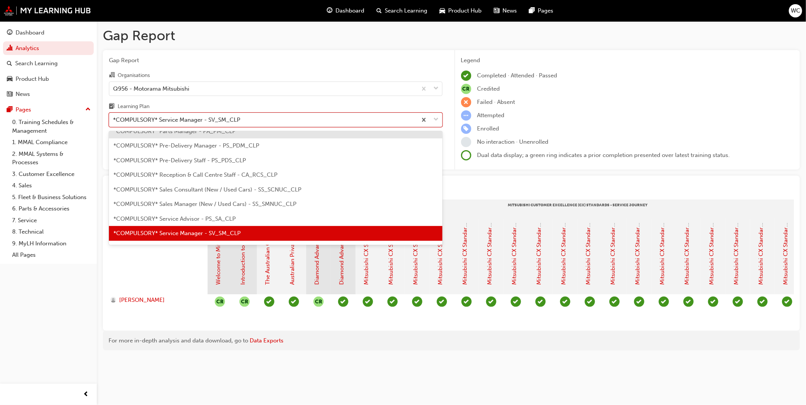
click at [402, 132] on div "*COMPULSORY* Parts Manager - PA_PM_CLP" at bounding box center [276, 131] width 334 height 15
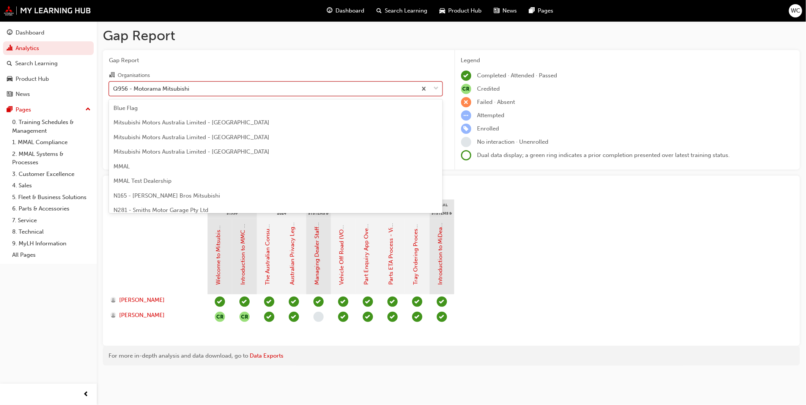
click at [435, 88] on span "down-icon" at bounding box center [436, 89] width 5 height 10
click at [114, 88] on input "Organisations option Q956 - Motorama Mitsubishi, selected. option Q956 - Motora…" at bounding box center [113, 88] width 1 height 6
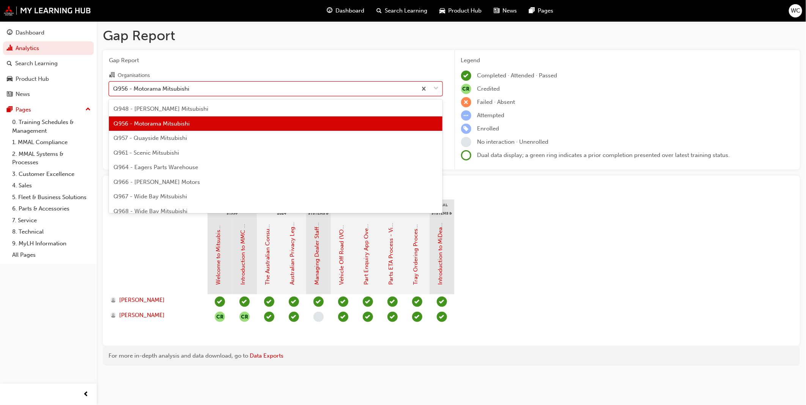
scroll to position [1247, 0]
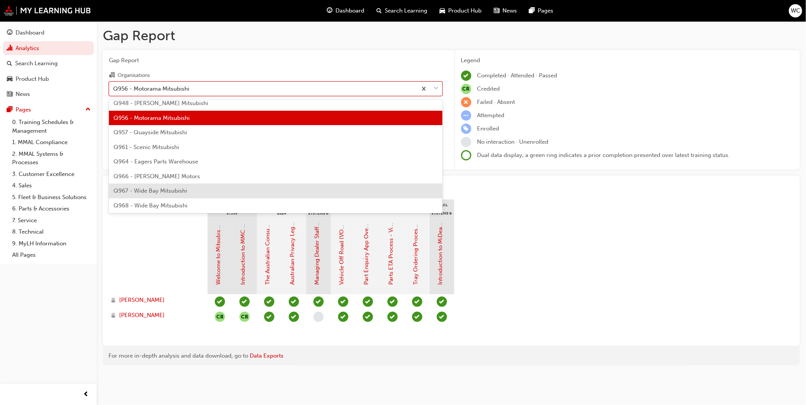
click at [375, 185] on div "Q967 - Wide Bay Mitsubishi" at bounding box center [276, 191] width 334 height 15
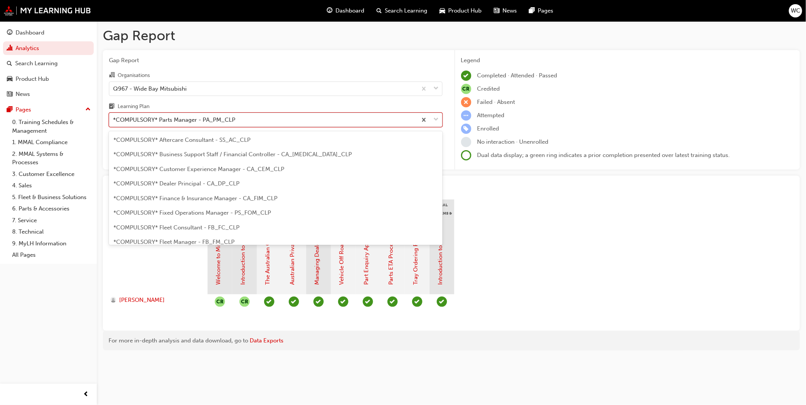
click at [435, 120] on span "down-icon" at bounding box center [436, 120] width 5 height 10
click at [114, 120] on input "Learning Plan option *COMPULSORY* Parts Manager - PA_PM_CLP, selected. option *…" at bounding box center [113, 120] width 1 height 6
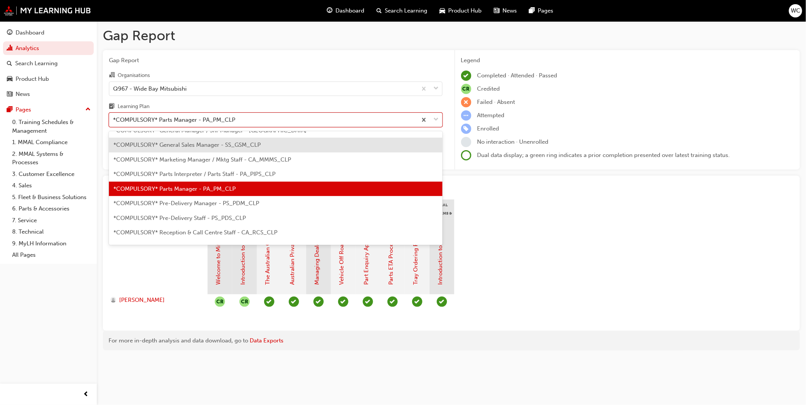
scroll to position [209, 0]
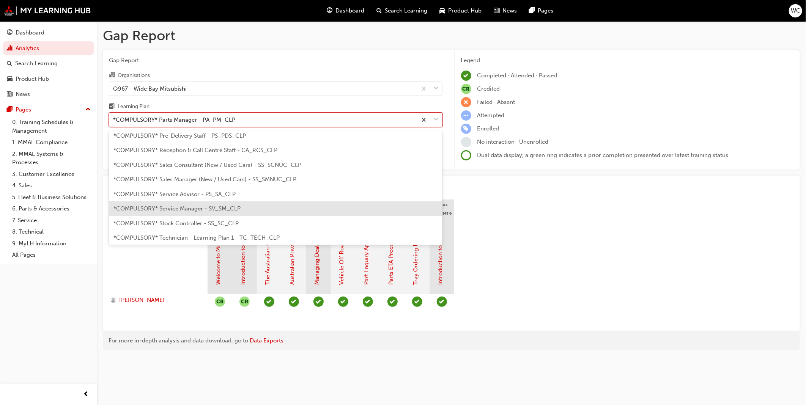
click at [394, 203] on div "*COMPULSORY* Service Manager - SV_SM_CLP" at bounding box center [276, 209] width 334 height 15
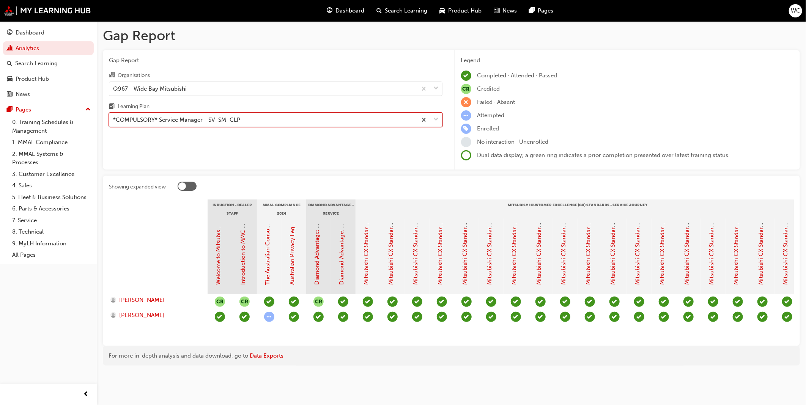
click at [437, 120] on span "down-icon" at bounding box center [436, 120] width 5 height 10
click at [114, 120] on input "Learning Plan option *COMPULSORY* Service Manager - SV_SM_CLP, selected. 0 resu…" at bounding box center [113, 120] width 1 height 6
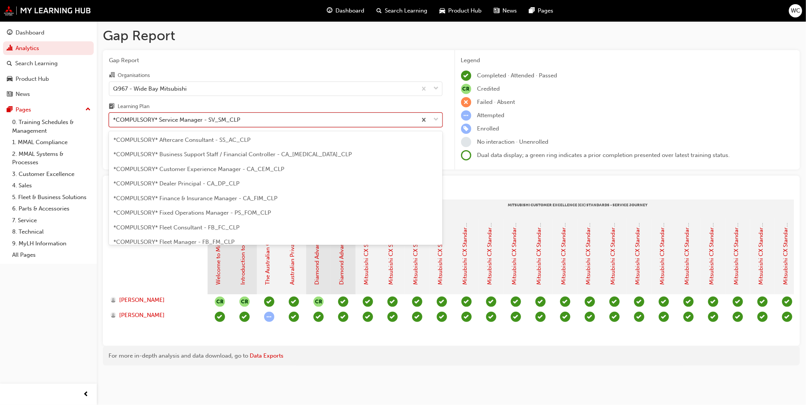
scroll to position [184, 0]
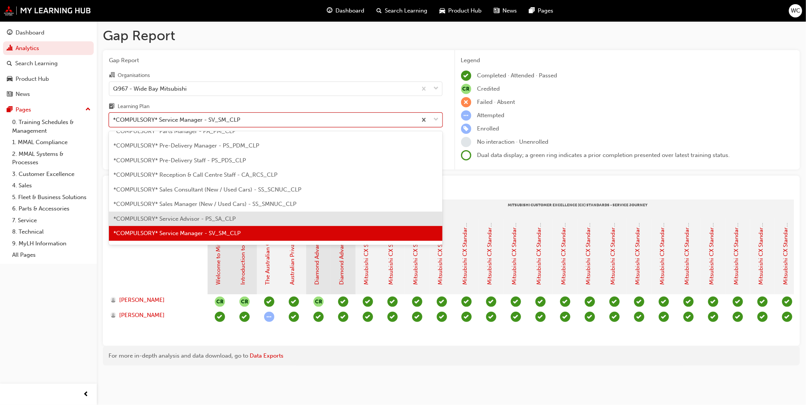
click at [349, 215] on div "*COMPULSORY* Service Advisor - PS_SA_CLP" at bounding box center [276, 219] width 334 height 15
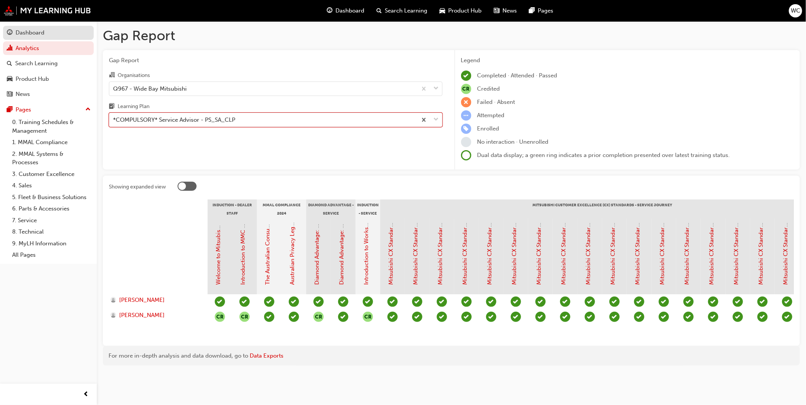
click at [39, 31] on div "Dashboard" at bounding box center [30, 32] width 29 height 9
